Goal: Find specific page/section: Find specific page/section

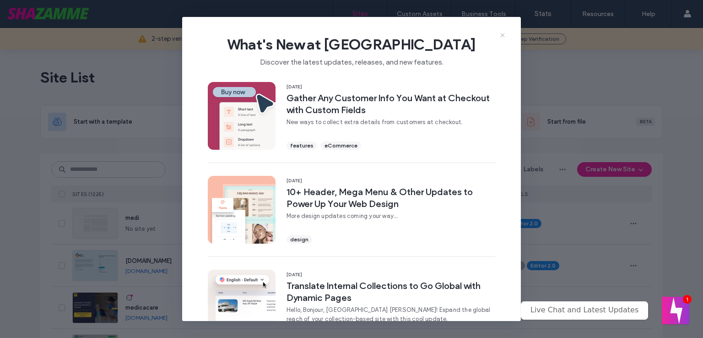
click at [502, 35] on use at bounding box center [503, 35] width 4 height 4
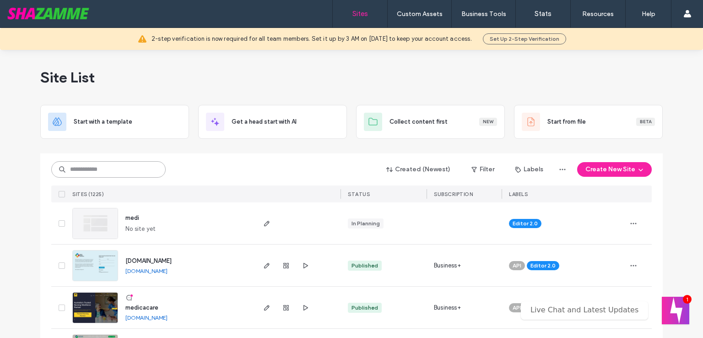
click at [106, 170] on input at bounding box center [108, 169] width 114 height 16
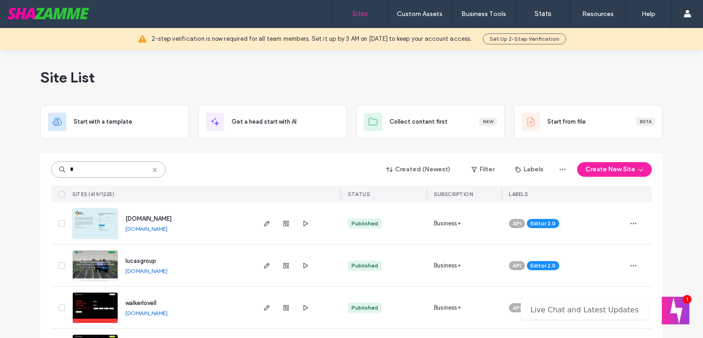
click at [114, 170] on input "*" at bounding box center [108, 169] width 114 height 16
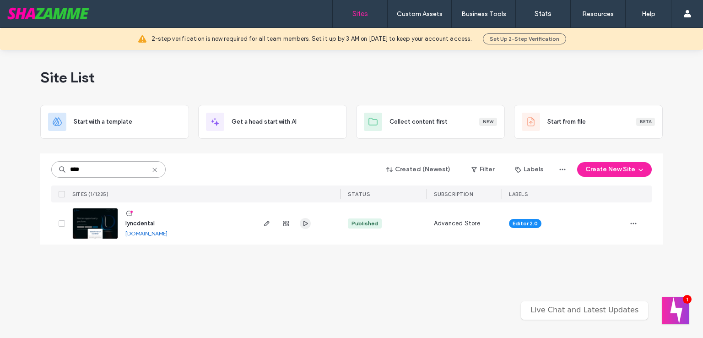
type input "****"
click at [304, 228] on span "button" at bounding box center [305, 223] width 11 height 11
click at [267, 220] on icon "button" at bounding box center [266, 223] width 7 height 7
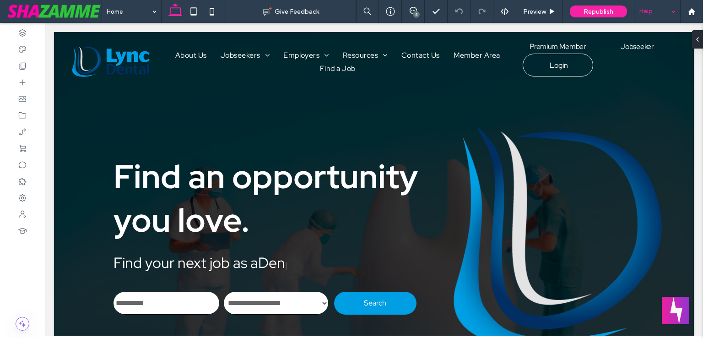
click at [671, 11] on div "Help" at bounding box center [658, 11] width 46 height 23
